Goal: Information Seeking & Learning: Check status

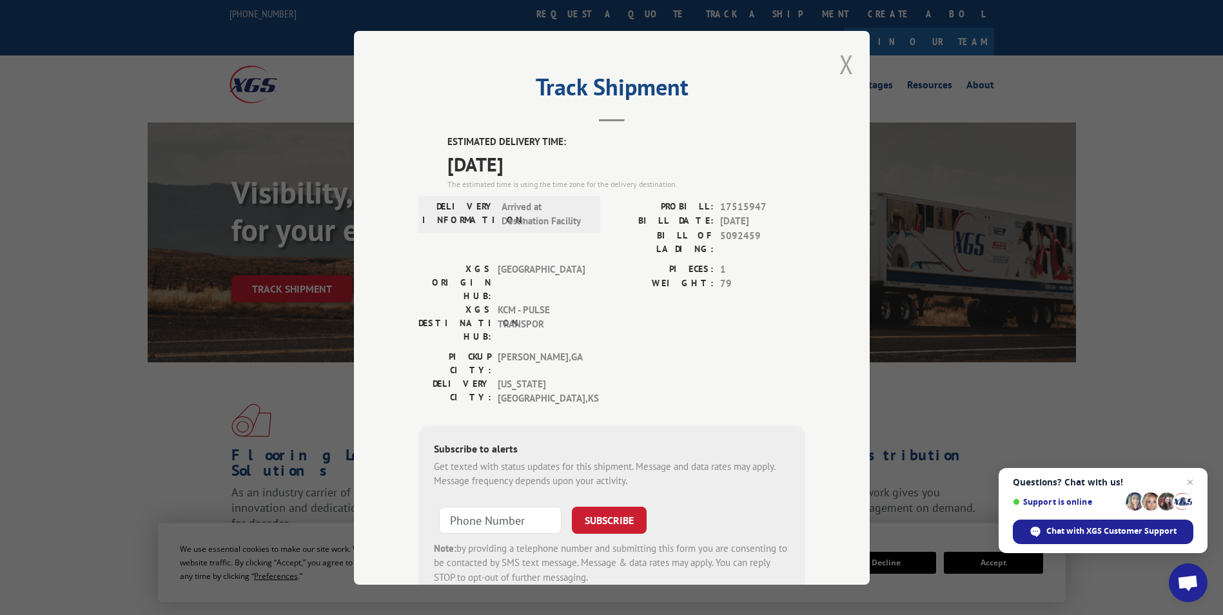
click at [840, 64] on button "Close modal" at bounding box center [847, 64] width 14 height 34
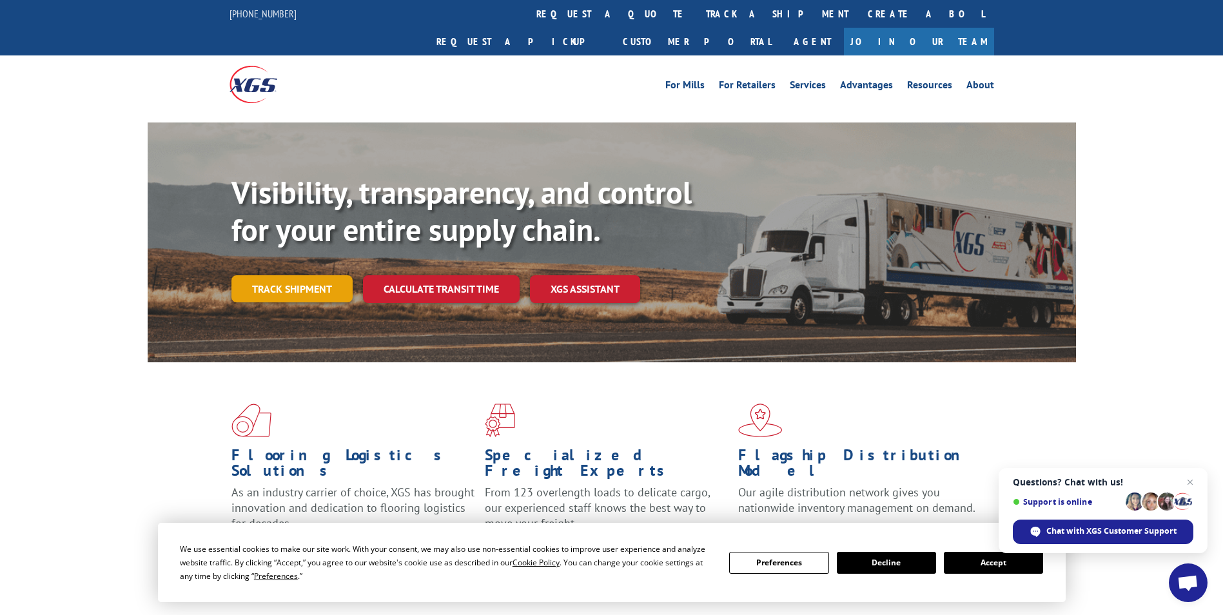
click at [292, 275] on link "Track shipment" at bounding box center [292, 288] width 121 height 27
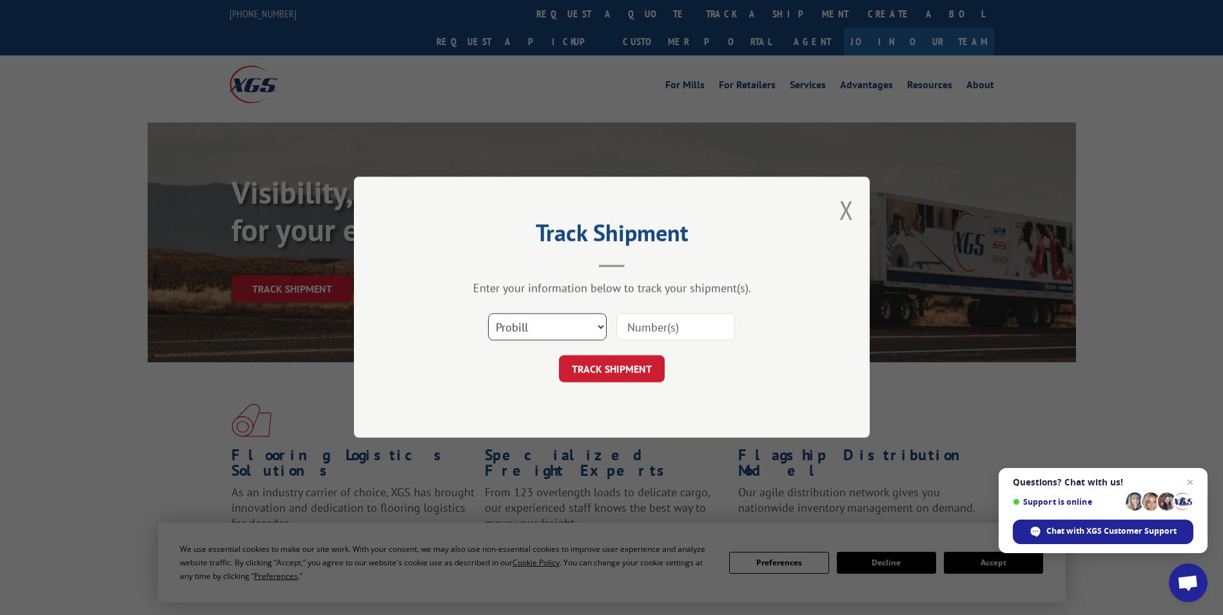
click at [555, 323] on select "Select category... Probill BOL PO" at bounding box center [547, 327] width 119 height 27
select select "po"
click at [488, 314] on select "Select category... Probill BOL PO" at bounding box center [547, 327] width 119 height 27
click at [654, 324] on input at bounding box center [676, 327] width 119 height 27
type input "60530144"
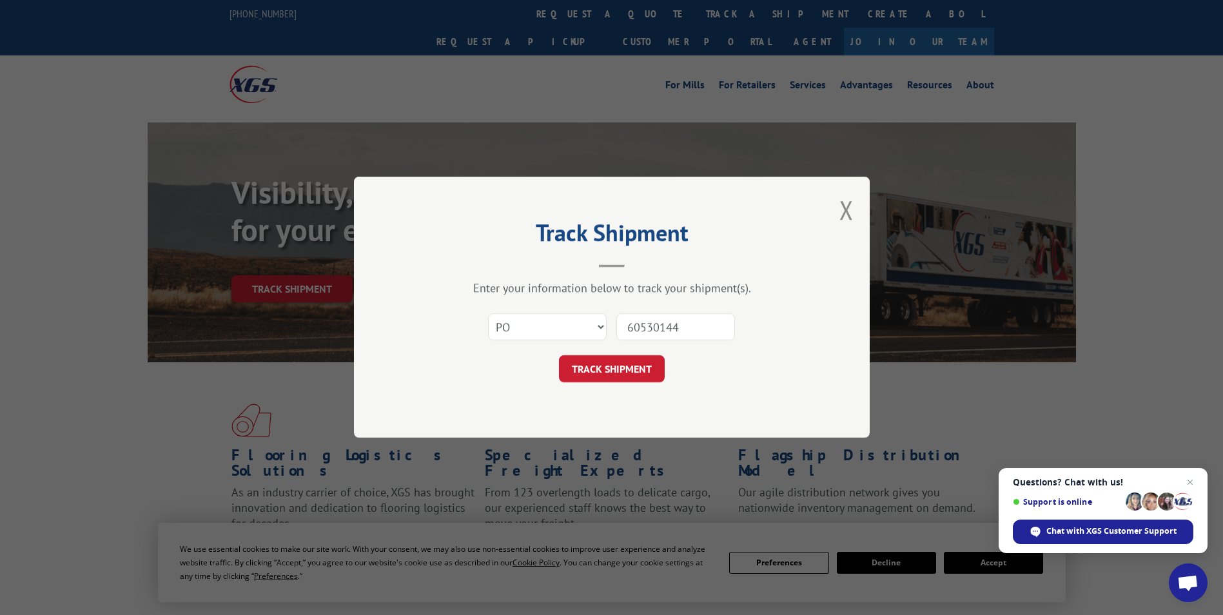
click button "TRACK SHIPMENT" at bounding box center [612, 369] width 106 height 27
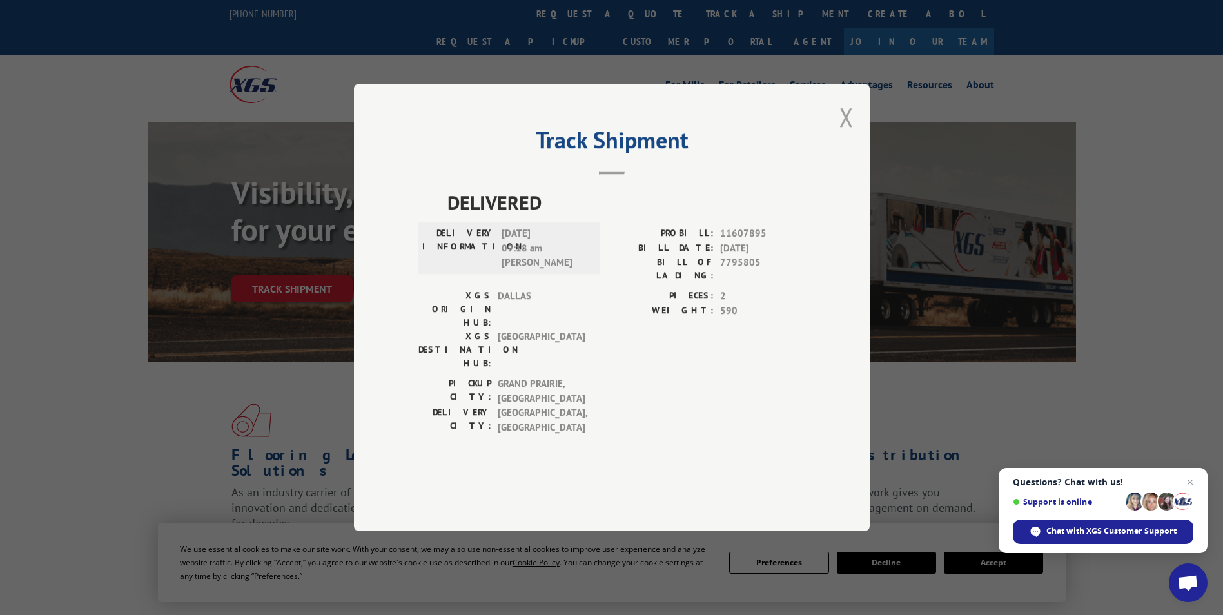
click at [844, 134] on button "Close modal" at bounding box center [847, 117] width 14 height 34
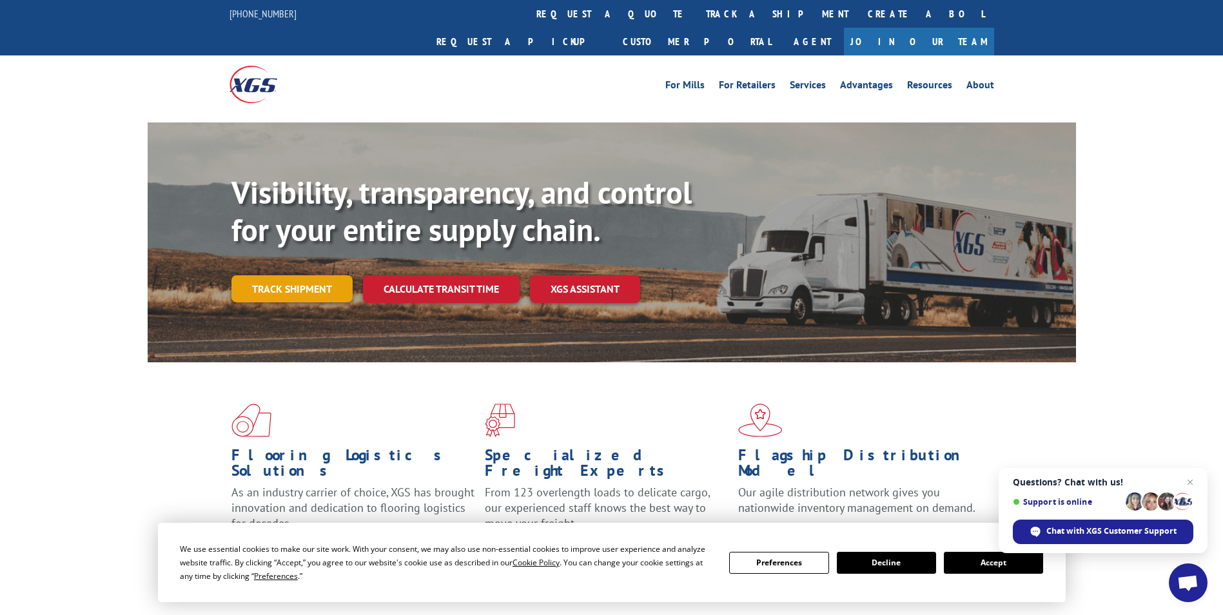
click at [309, 275] on link "Track shipment" at bounding box center [292, 288] width 121 height 27
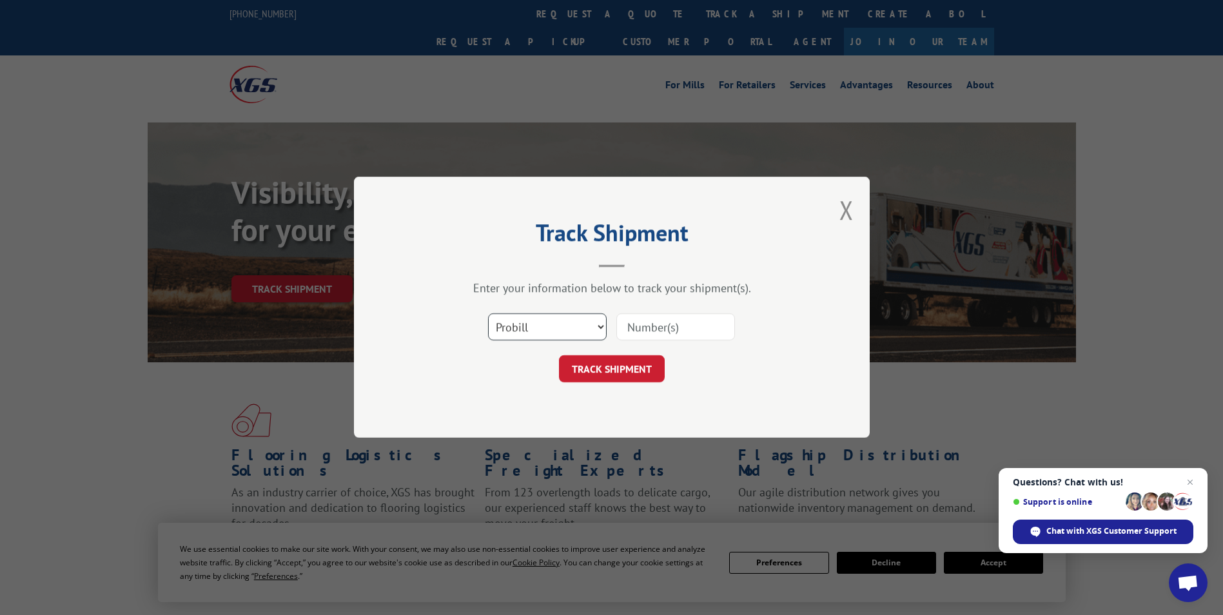
click at [562, 327] on select "Select category... Probill BOL PO" at bounding box center [547, 327] width 119 height 27
click at [673, 319] on input at bounding box center [676, 327] width 119 height 27
type input "175166714"
click at [559, 356] on button "TRACK SHIPMENT" at bounding box center [612, 369] width 106 height 27
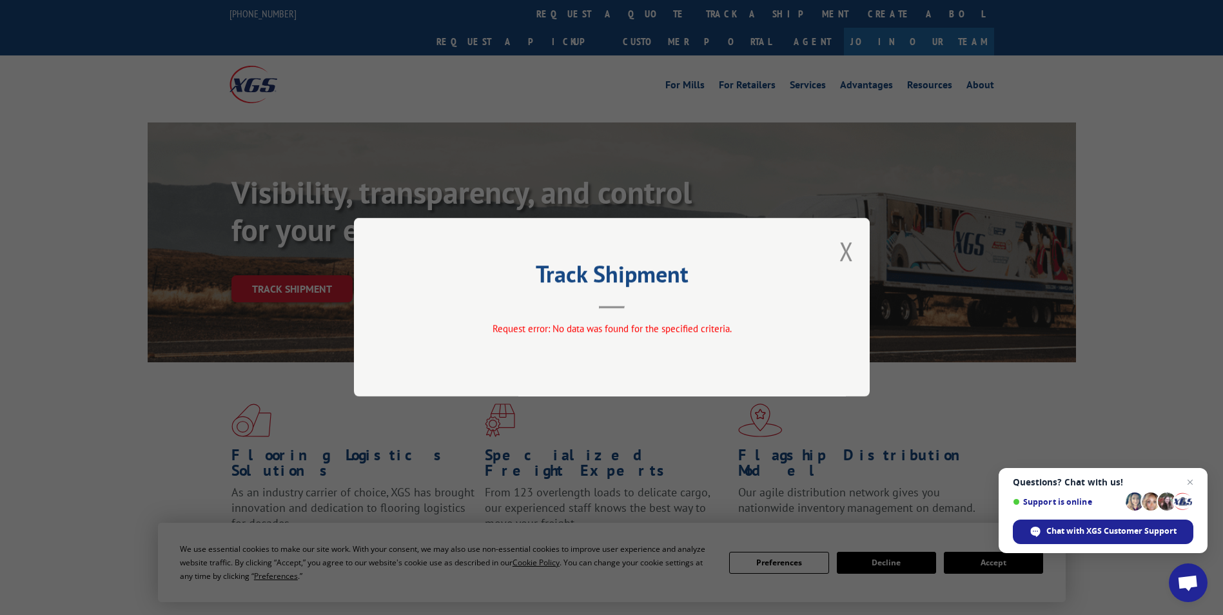
click at [847, 256] on button "Close modal" at bounding box center [847, 251] width 14 height 34
